Goal: Transaction & Acquisition: Download file/media

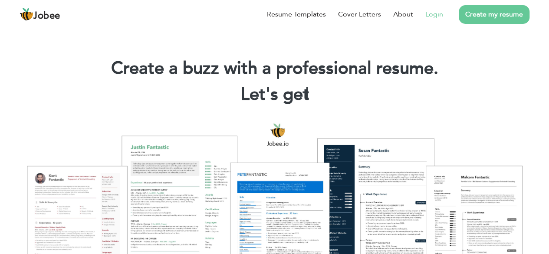
click at [434, 14] on link "Login" at bounding box center [434, 14] width 18 height 10
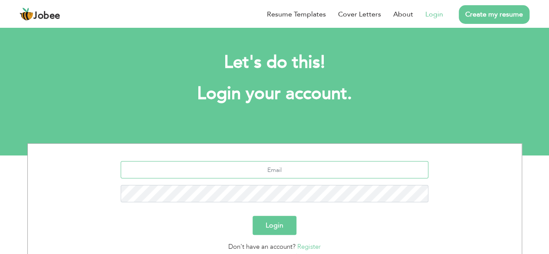
click at [282, 173] on input "text" at bounding box center [275, 169] width 308 height 17
type input "[EMAIL_ADDRESS][DOMAIN_NAME]"
click at [260, 230] on button "Login" at bounding box center [274, 225] width 44 height 19
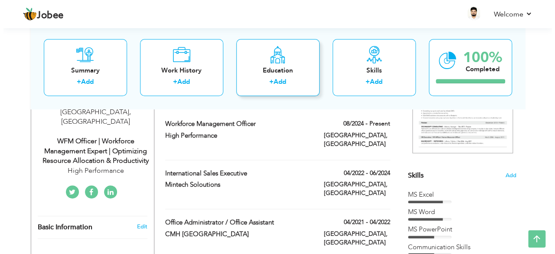
scroll to position [130, 0]
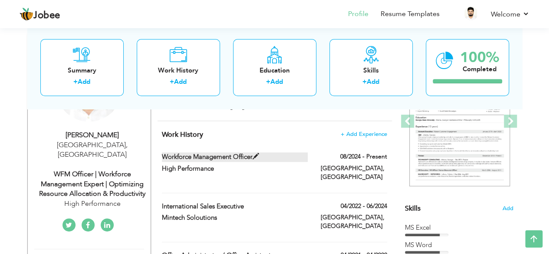
click at [252, 153] on label "Workforce Management Officer" at bounding box center [235, 156] width 146 height 9
type input "Workforce Management Officer"
type input "High Performance"
type input "08/2024"
type input "[GEOGRAPHIC_DATA]"
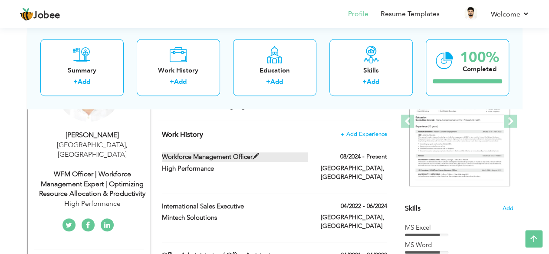
type input "[GEOGRAPHIC_DATA]"
checkbox input "true"
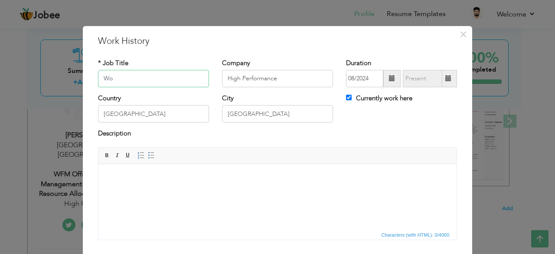
type input "W"
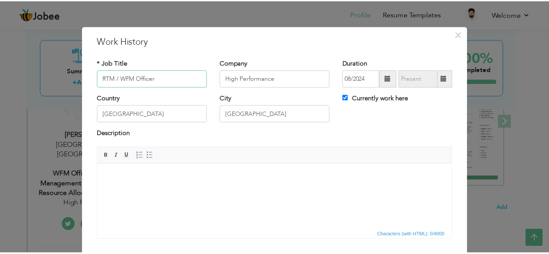
scroll to position [56, 0]
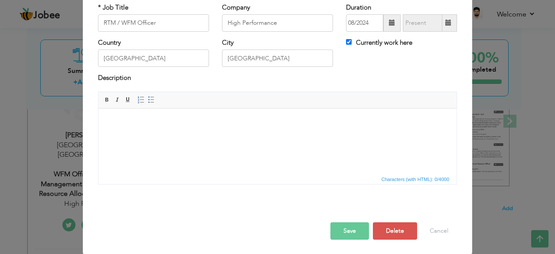
click at [356, 232] on button "Save" at bounding box center [350, 230] width 39 height 17
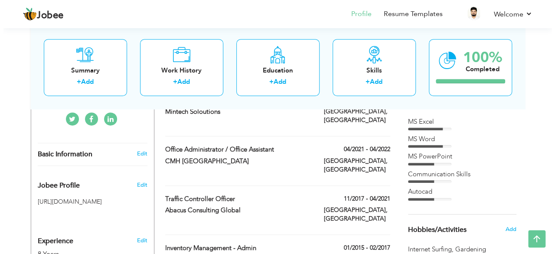
scroll to position [237, 0]
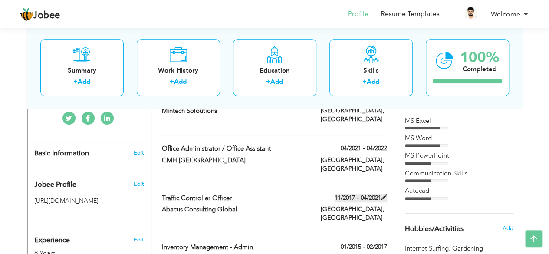
click at [377, 193] on label "11/2017 - 04/2021" at bounding box center [360, 197] width 52 height 9
type input "Traffic Controller Officer"
type input "Abacus Consulting Global"
type input "11/2017"
type input "04/2021"
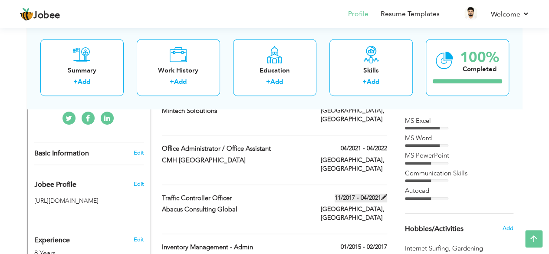
checkbox input "false"
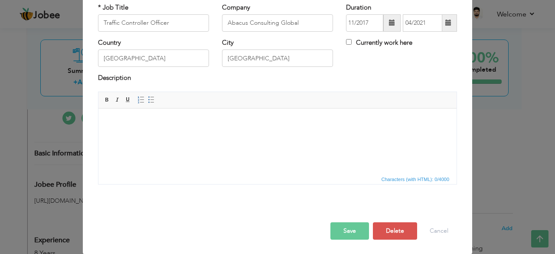
scroll to position [0, 0]
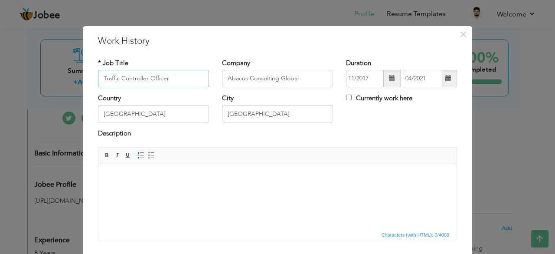
click at [100, 79] on input "Traffic Controller Officer" at bounding box center [153, 78] width 111 height 17
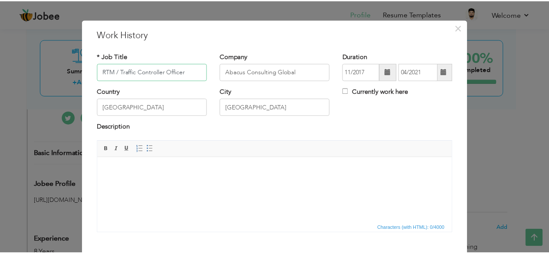
scroll to position [56, 0]
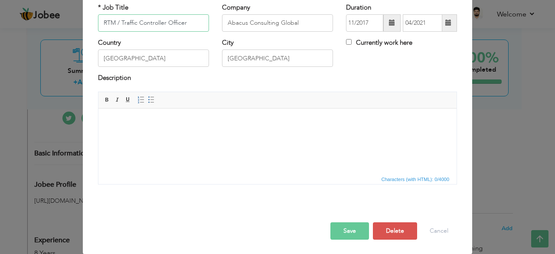
type input "RTM / Traffic Controller Officer"
click at [355, 230] on button "Save" at bounding box center [350, 230] width 39 height 17
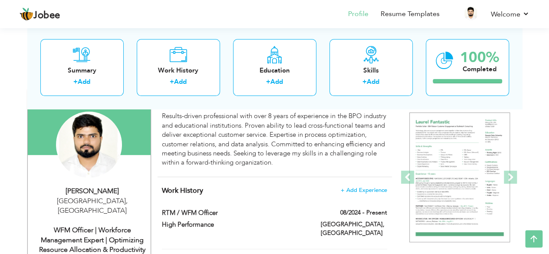
scroll to position [94, 0]
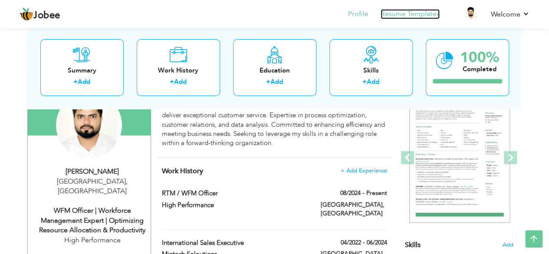
click at [408, 15] on link "Resume Templates" at bounding box center [409, 14] width 59 height 10
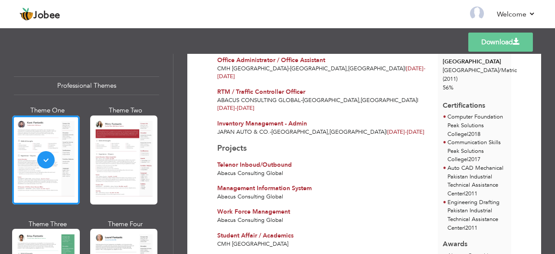
scroll to position [282, 0]
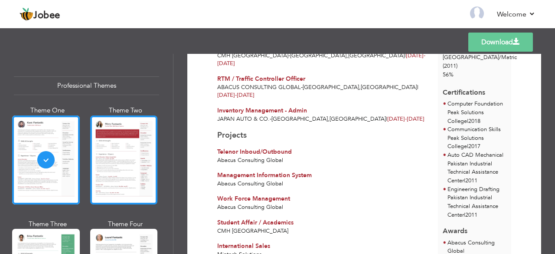
click at [103, 146] on div at bounding box center [124, 159] width 68 height 89
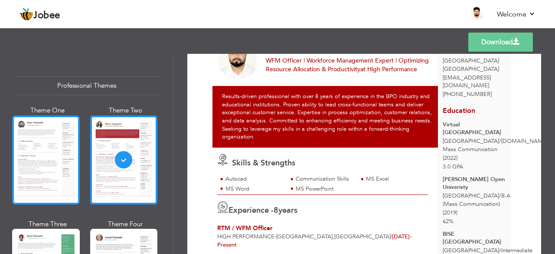
scroll to position [109, 0]
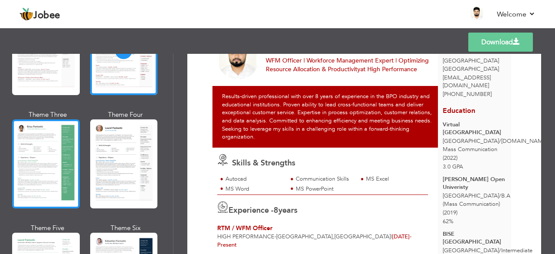
click at [48, 177] on div at bounding box center [46, 163] width 68 height 89
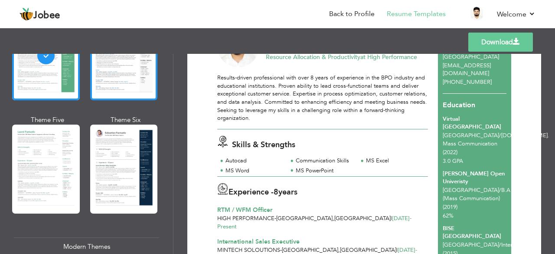
scroll to position [218, 0]
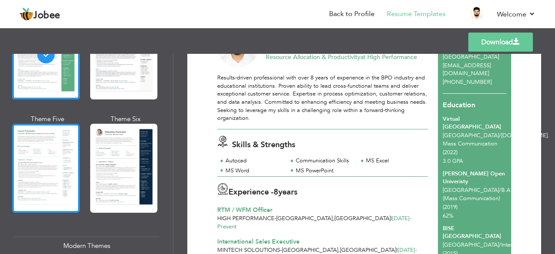
click at [68, 189] on div at bounding box center [46, 168] width 68 height 89
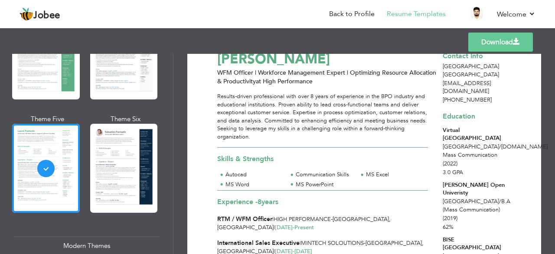
scroll to position [0, 0]
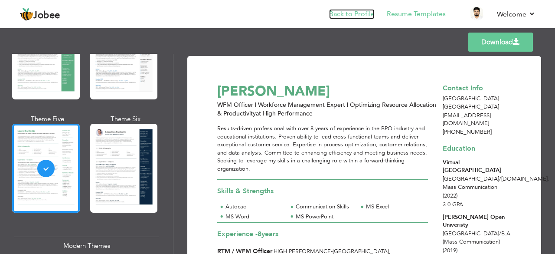
click at [363, 14] on link "Back to Profile" at bounding box center [352, 14] width 46 height 10
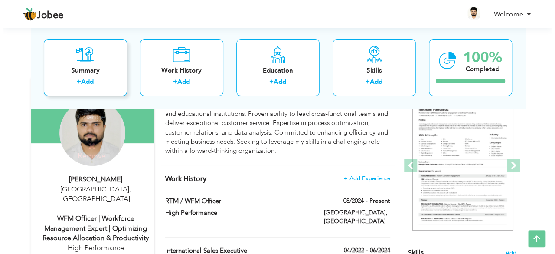
scroll to position [86, 0]
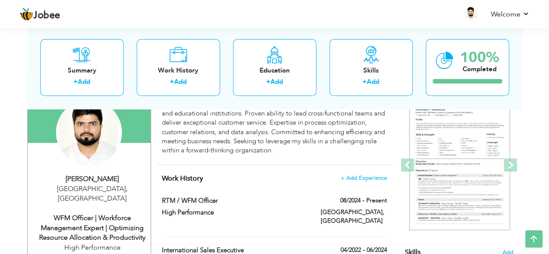
click at [96, 215] on div "WFM Officer | Workforce Management Expert | Optimizing Resource Allocation & Pr…" at bounding box center [92, 228] width 116 height 30
type input "Moazzam"
type input "Shahzad"
type input "[PHONE_NUMBER]"
select select "number:166"
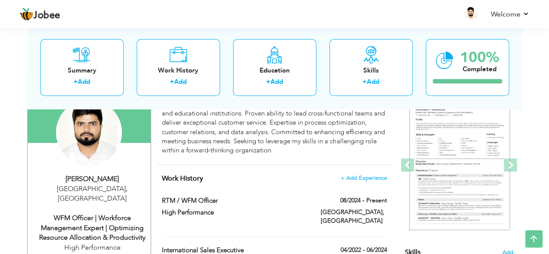
type input "[GEOGRAPHIC_DATA]"
select select "number:10"
type input "High Performance"
type input "WFM Officer | Workforce Management Expert | Optimizing Resource Allocation & Pr…"
type input "https://www.linkedin.com/in/moazzam-shahzad-00a80b1a4/"
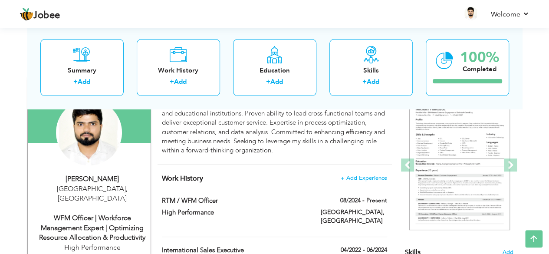
type input "Moazzam Shahzad"
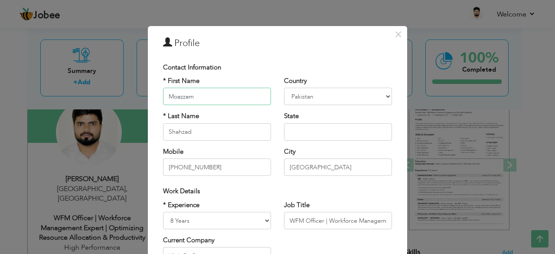
scroll to position [64, 0]
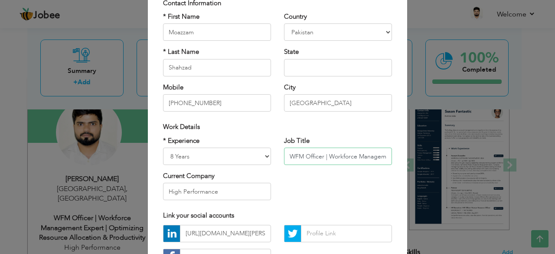
click at [289, 161] on input "WFM Officer | Workforce Management Expert | Optimizing Resource Allocation & Pr…" at bounding box center [338, 155] width 108 height 17
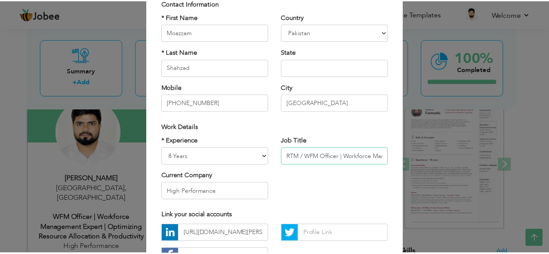
scroll to position [135, 0]
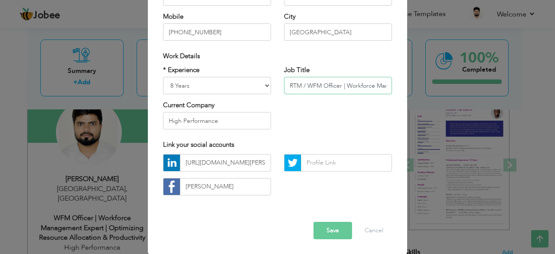
type input "RTM / WFM Officer | Workforce Management Expert | Optimizing Resource Allocatio…"
click at [332, 234] on button "Save" at bounding box center [333, 230] width 39 height 17
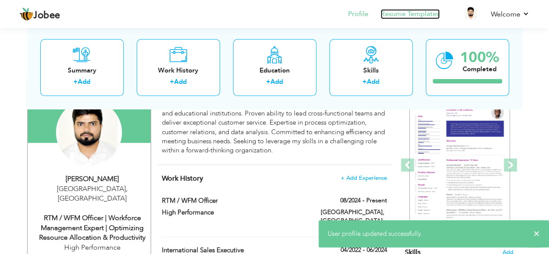
click at [415, 10] on link "Resume Templates" at bounding box center [409, 14] width 59 height 10
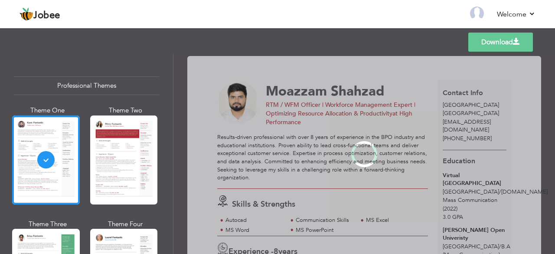
scroll to position [90, 0]
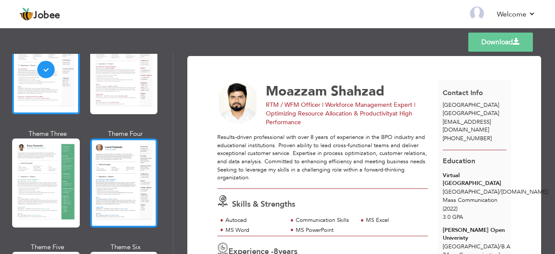
click at [99, 176] on div at bounding box center [124, 182] width 68 height 89
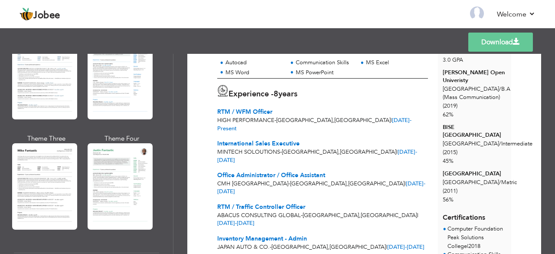
scroll to position [382, 0]
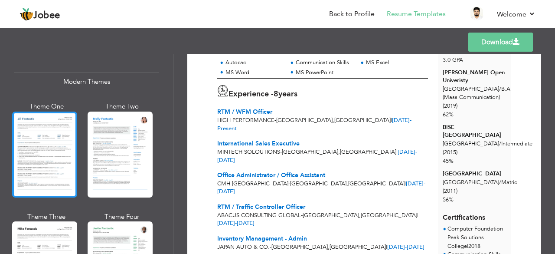
click at [49, 123] on div at bounding box center [44, 154] width 65 height 86
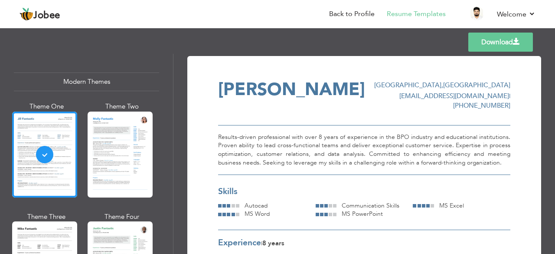
scroll to position [42, 0]
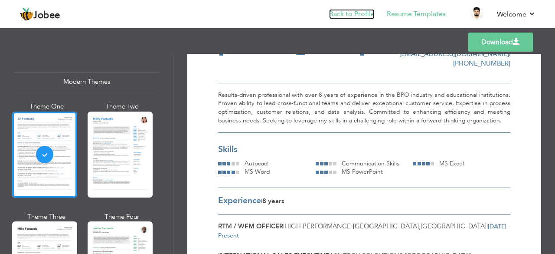
click at [359, 15] on link "Back to Profile" at bounding box center [352, 14] width 46 height 10
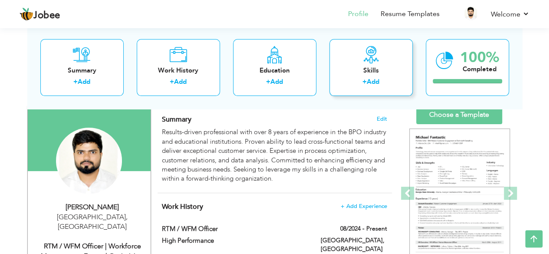
scroll to position [56, 0]
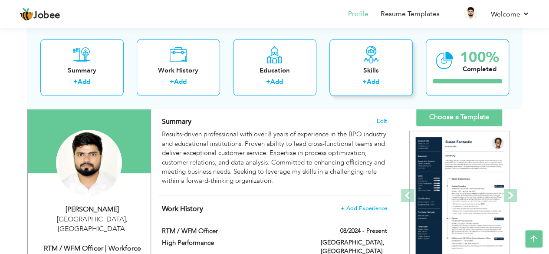
click at [368, 60] on icon at bounding box center [370, 54] width 17 height 17
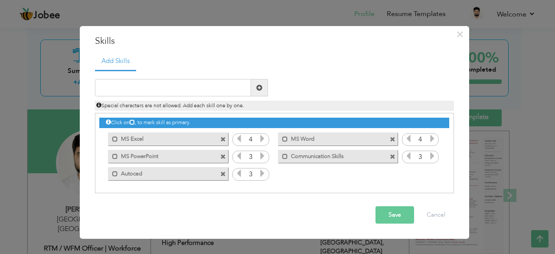
click at [432, 155] on icon at bounding box center [433, 156] width 8 height 8
click at [261, 156] on icon at bounding box center [263, 156] width 8 height 8
click at [391, 216] on button "Save" at bounding box center [395, 214] width 39 height 17
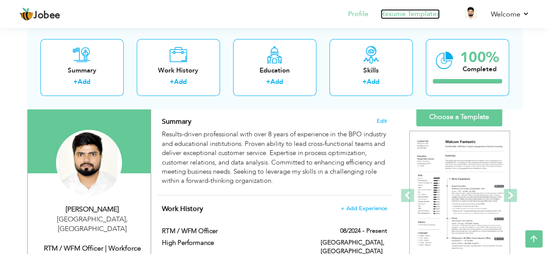
click at [413, 16] on link "Resume Templates" at bounding box center [409, 14] width 59 height 10
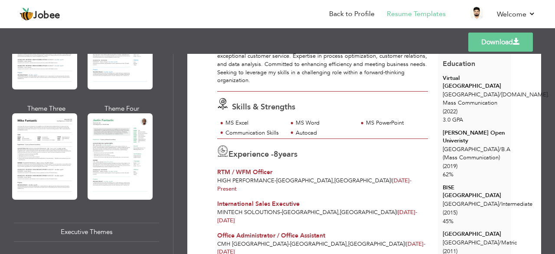
scroll to position [492, 0]
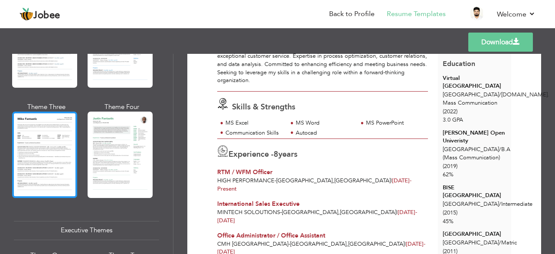
click at [32, 182] on div at bounding box center [44, 154] width 65 height 86
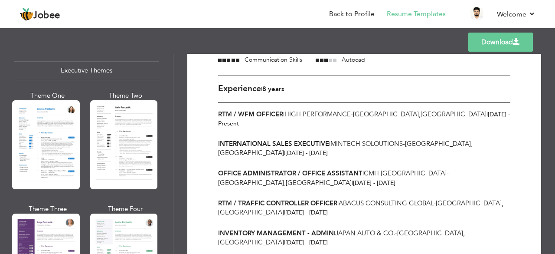
scroll to position [652, 0]
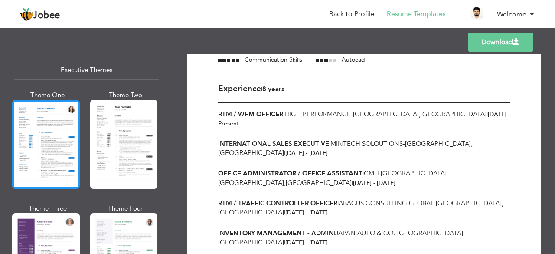
click at [56, 134] on div at bounding box center [46, 144] width 68 height 89
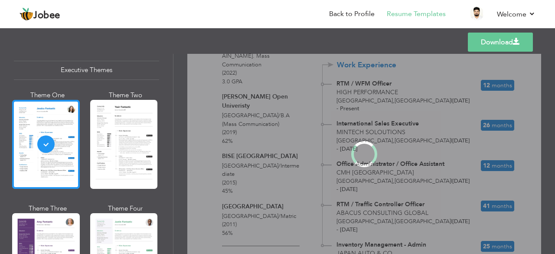
scroll to position [652, 0]
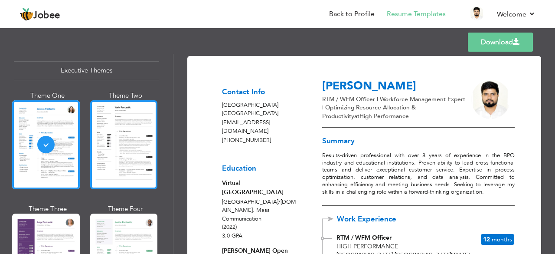
click at [105, 133] on div at bounding box center [124, 144] width 68 height 89
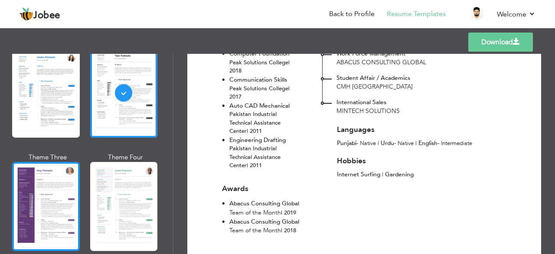
scroll to position [457, 0]
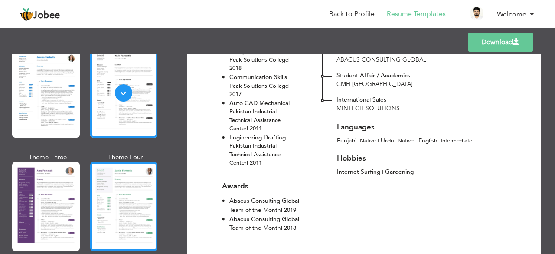
click at [116, 196] on div at bounding box center [124, 206] width 68 height 89
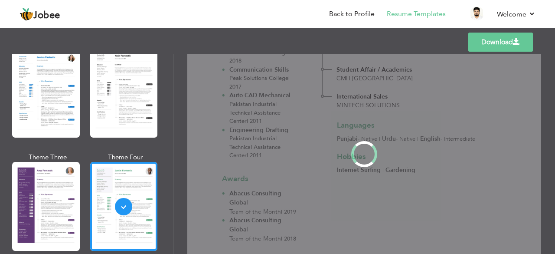
scroll to position [0, 0]
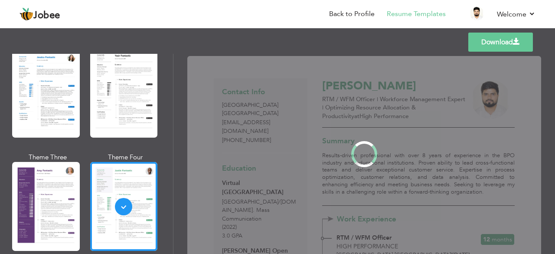
click at [53, 203] on div at bounding box center [46, 206] width 68 height 89
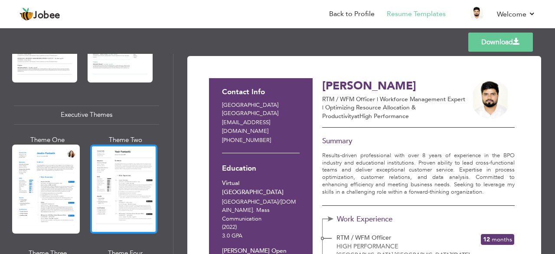
scroll to position [607, 0]
click at [145, 200] on div at bounding box center [124, 189] width 68 height 89
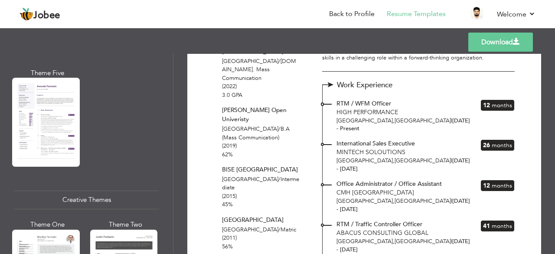
scroll to position [1017, 0]
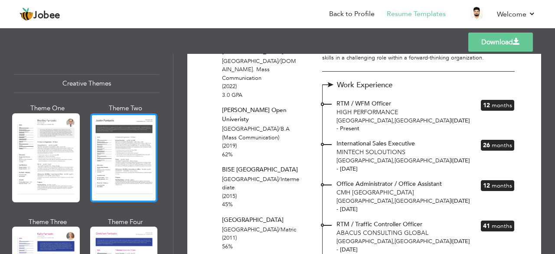
click at [110, 148] on div at bounding box center [124, 157] width 68 height 89
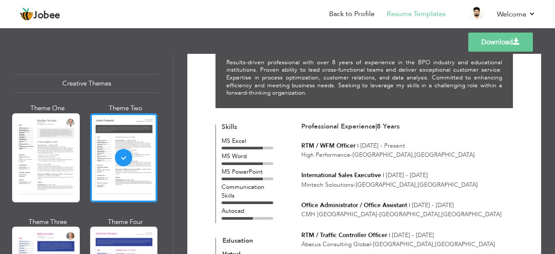
scroll to position [0, 0]
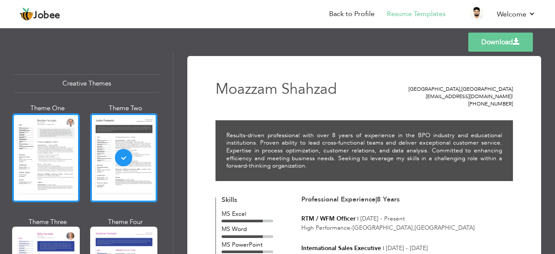
click at [27, 134] on div at bounding box center [46, 157] width 68 height 89
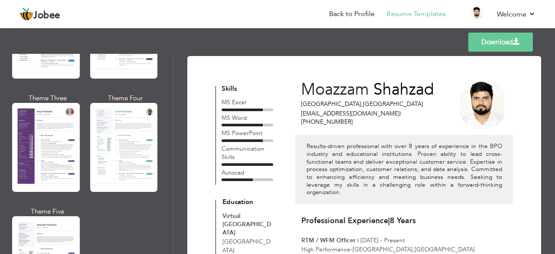
scroll to position [651, 0]
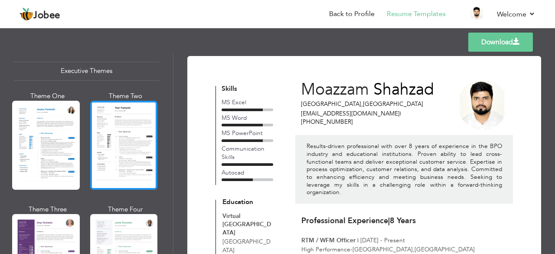
click at [130, 118] on div at bounding box center [124, 145] width 68 height 89
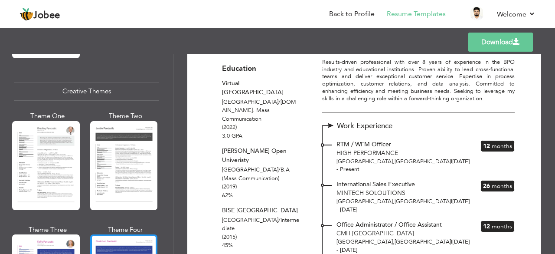
scroll to position [1008, 0]
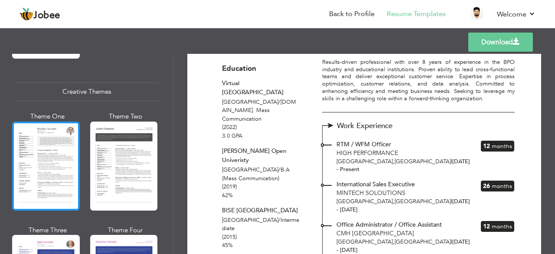
click at [50, 168] on div at bounding box center [46, 165] width 68 height 89
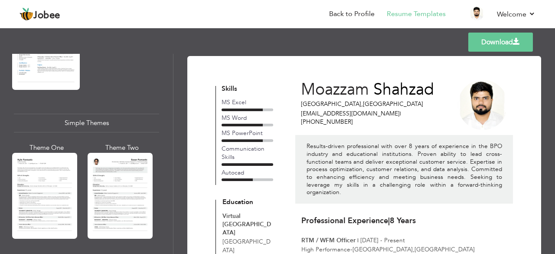
scroll to position [1480, 0]
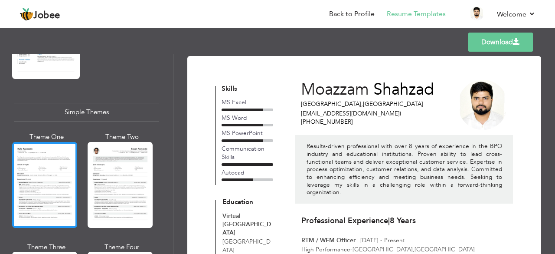
click at [47, 154] on div at bounding box center [44, 185] width 65 height 86
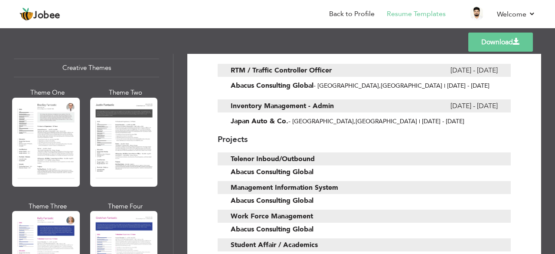
scroll to position [1031, 0]
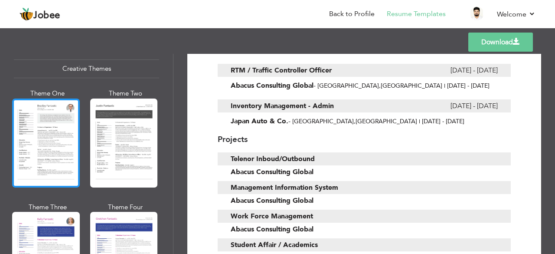
click at [43, 131] on div at bounding box center [46, 142] width 68 height 89
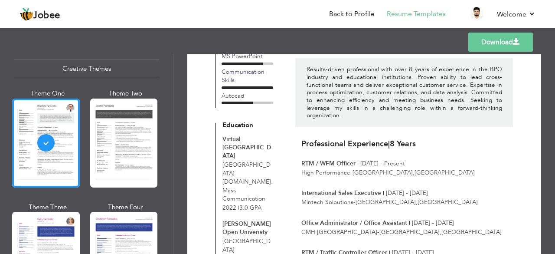
scroll to position [0, 0]
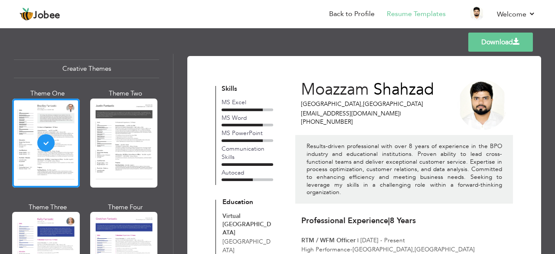
click at [509, 40] on link "Download" at bounding box center [500, 42] width 65 height 19
